Goal: Find specific page/section: Find specific page/section

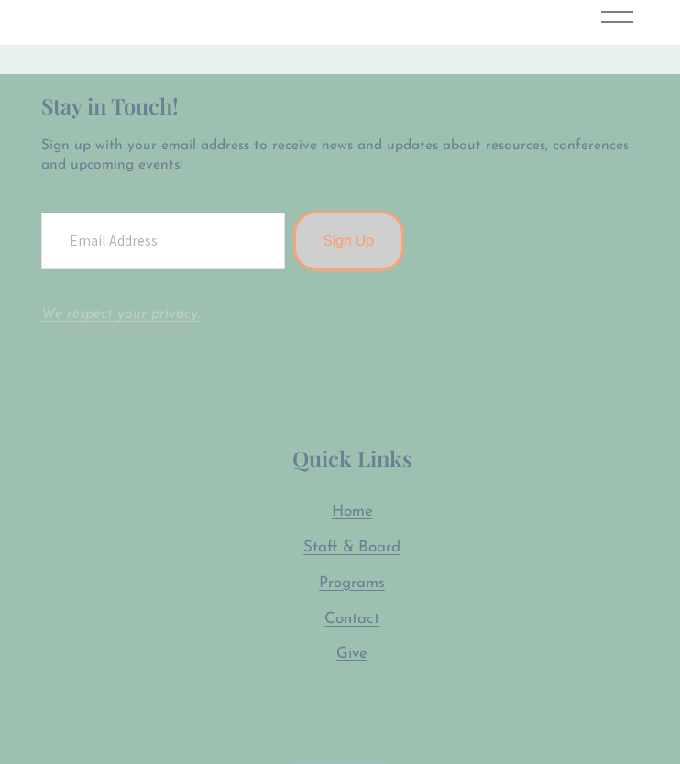
scroll to position [5077, 0]
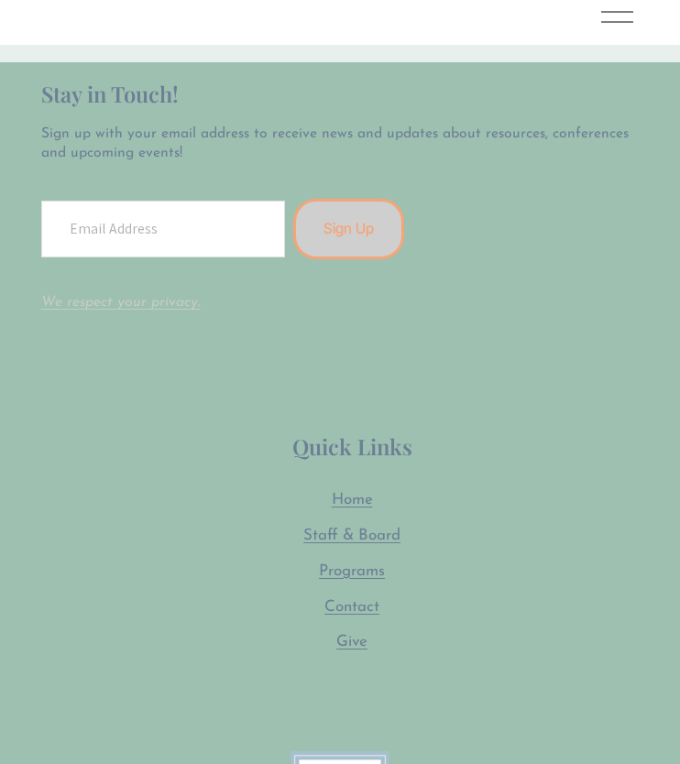
click at [358, 563] on span "Programs" at bounding box center [352, 571] width 66 height 16
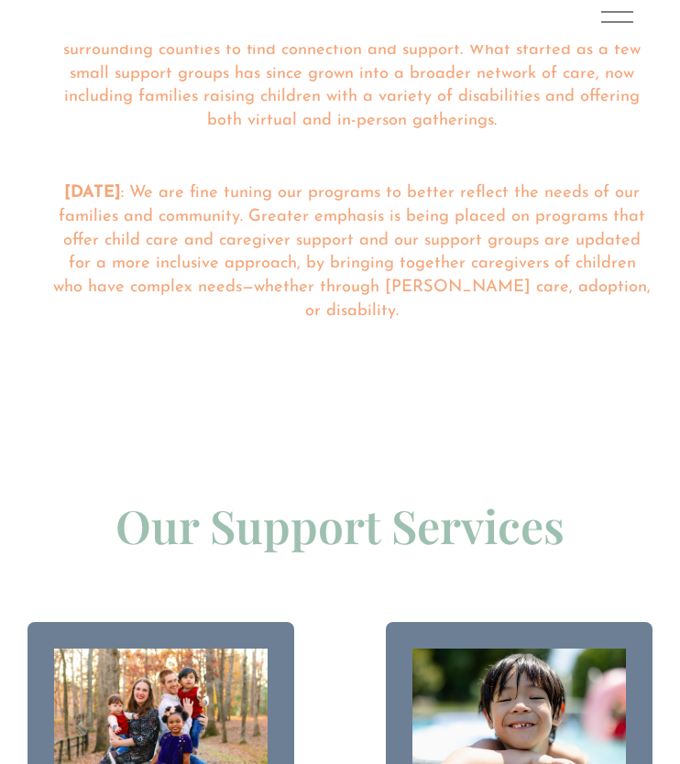
scroll to position [2001, 0]
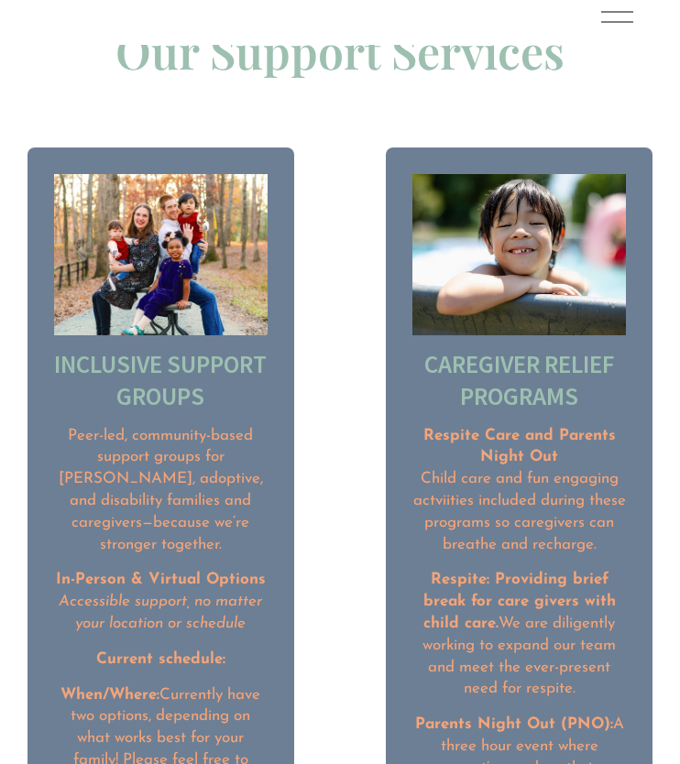
click at [538, 351] on h2 "Caregiver Relief Programs" at bounding box center [518, 380] width 213 height 64
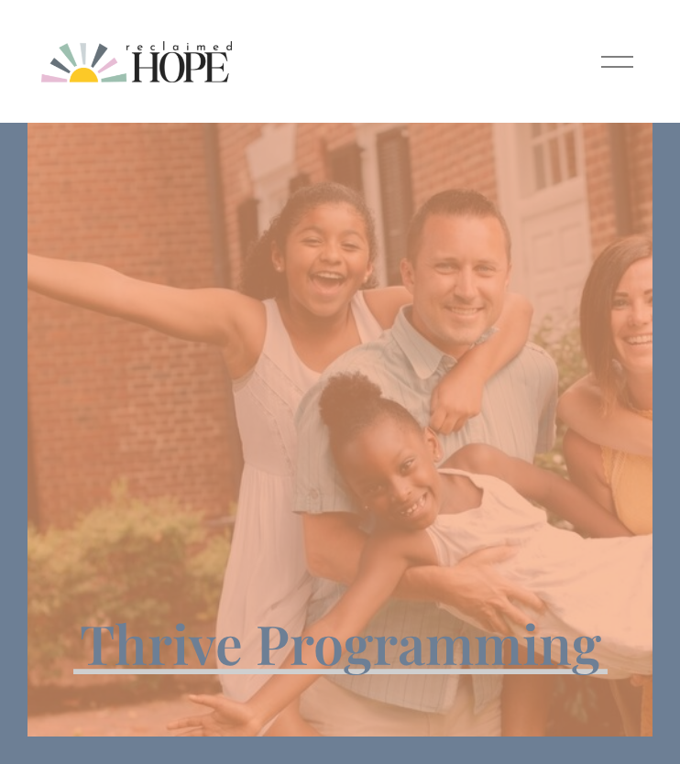
scroll to position [0, 0]
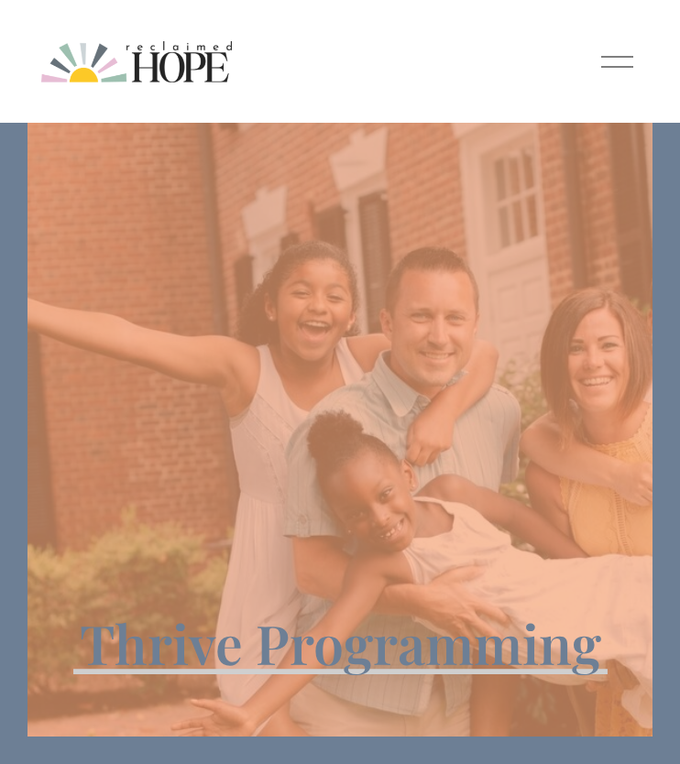
click at [615, 47] on div at bounding box center [617, 62] width 32 height 32
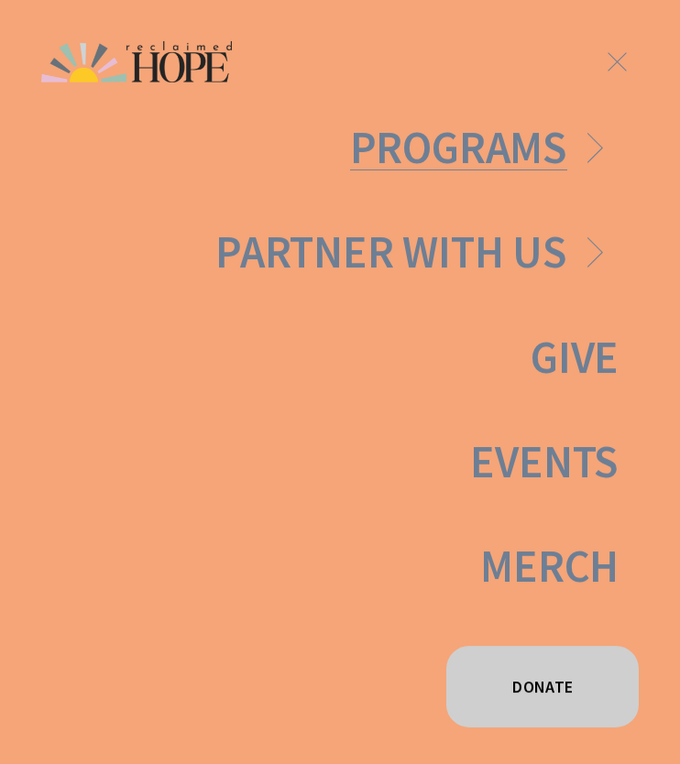
scroll to position [235, 0]
click at [537, 460] on link "Events" at bounding box center [544, 462] width 148 height 45
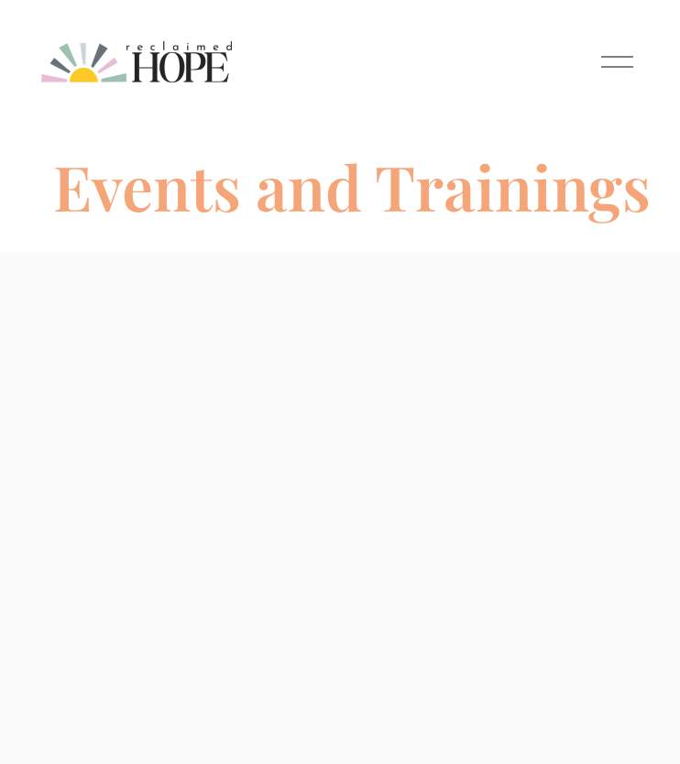
click at [626, 62] on div at bounding box center [617, 62] width 32 height 32
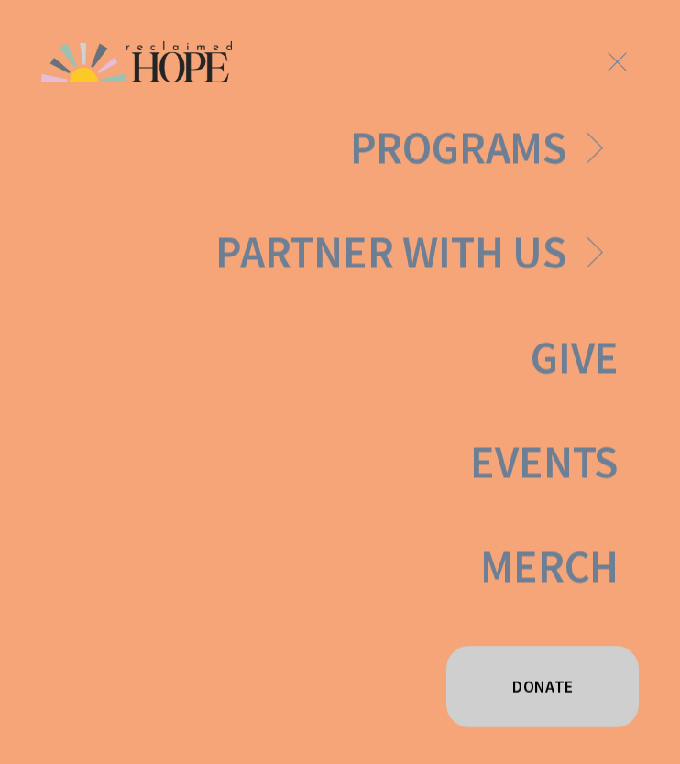
scroll to position [235, 0]
click at [555, 236] on link "Folder: Partner With Us" at bounding box center [416, 253] width 403 height 45
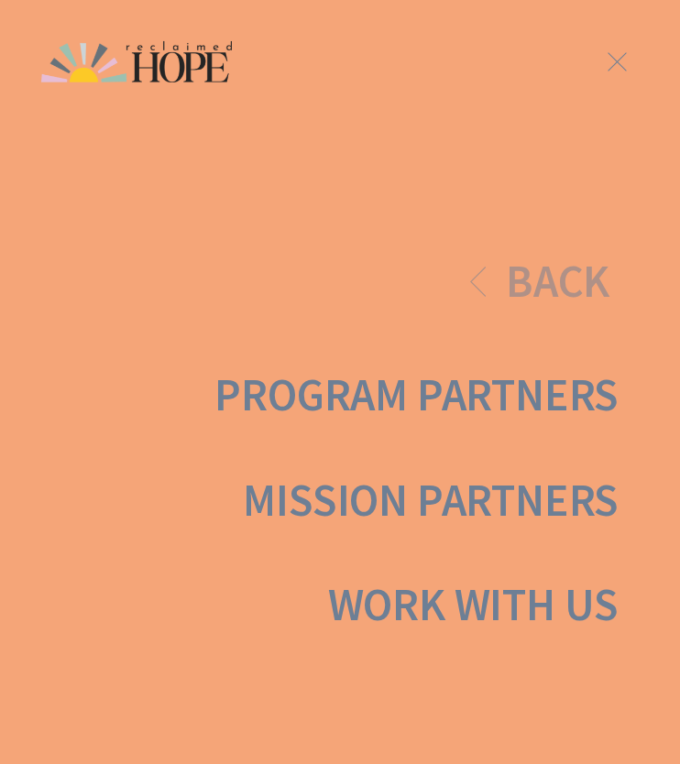
click at [603, 52] on div at bounding box center [617, 62] width 32 height 32
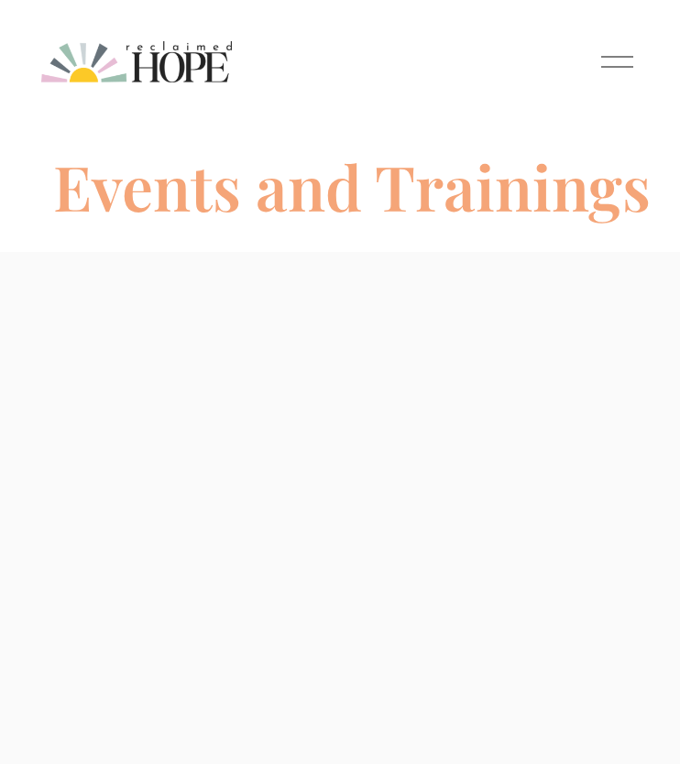
click at [601, 60] on div at bounding box center [617, 62] width 32 height 32
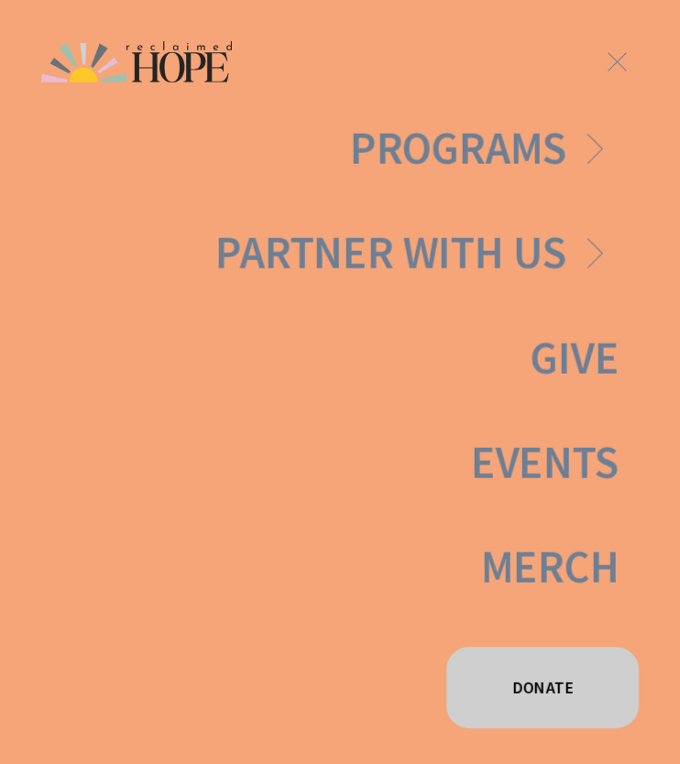
scroll to position [0, 0]
